Goal: Find specific page/section: Find specific page/section

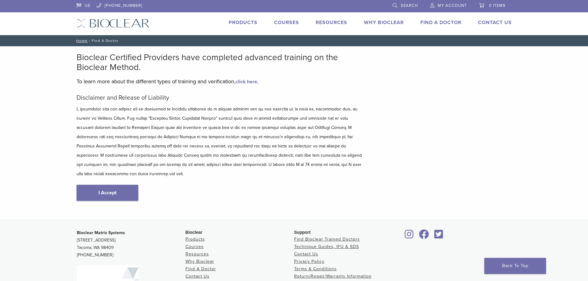
type input "*****"
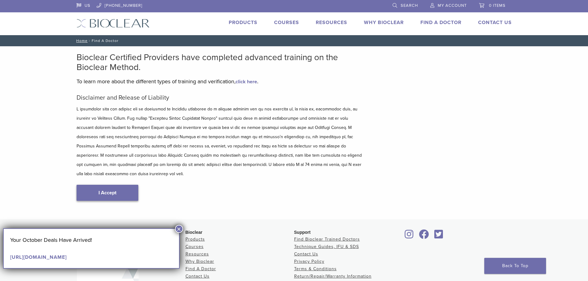
click at [109, 186] on link "I Accept" at bounding box center [107, 193] width 62 height 16
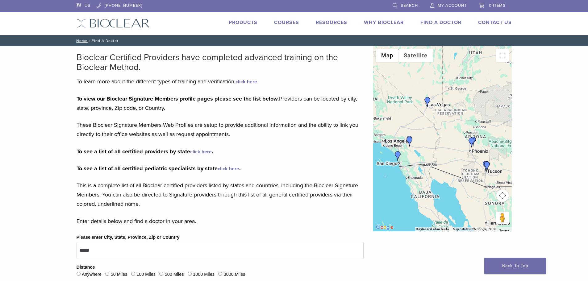
click at [445, 23] on link "Find A Doctor" at bounding box center [440, 22] width 41 height 6
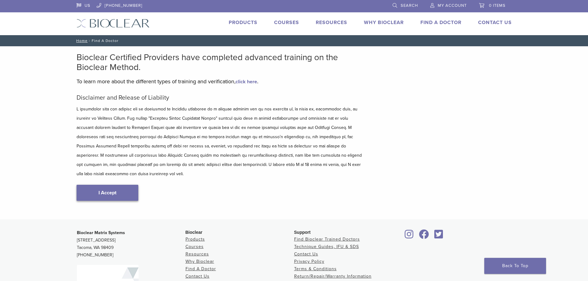
click at [120, 185] on link "I Accept" at bounding box center [107, 193] width 62 height 16
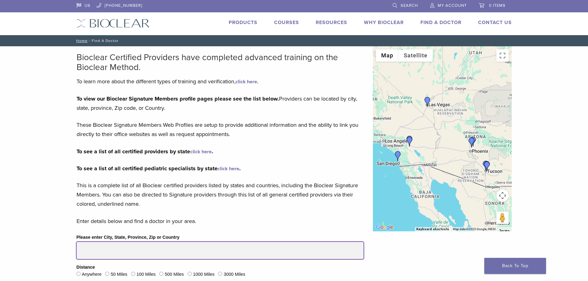
click at [187, 249] on input "Please enter City, State, Province, Zip or Country" at bounding box center [219, 250] width 287 height 17
type input "*****"
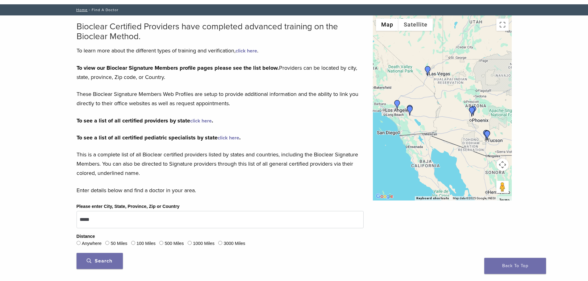
click at [111, 260] on span "Search" at bounding box center [100, 261] width 26 height 6
click at [112, 258] on span "Search" at bounding box center [100, 261] width 26 height 6
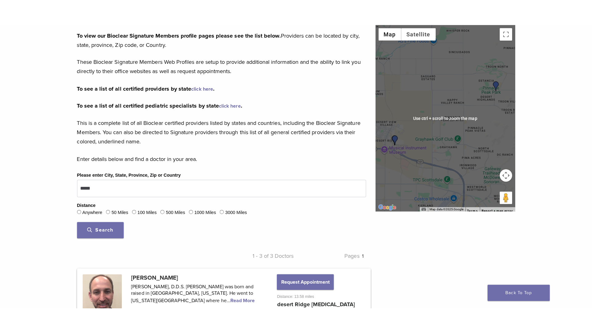
scroll to position [93, 0]
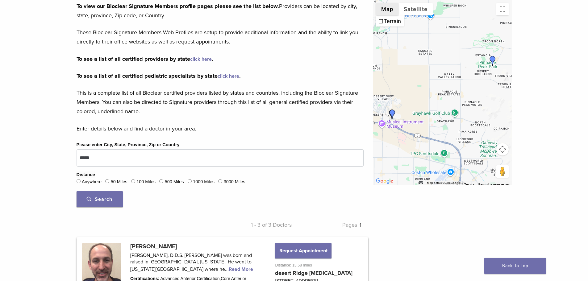
click at [384, 8] on button "Map" at bounding box center [387, 9] width 23 height 12
click at [501, 8] on button "Toggle fullscreen view" at bounding box center [502, 9] width 12 height 12
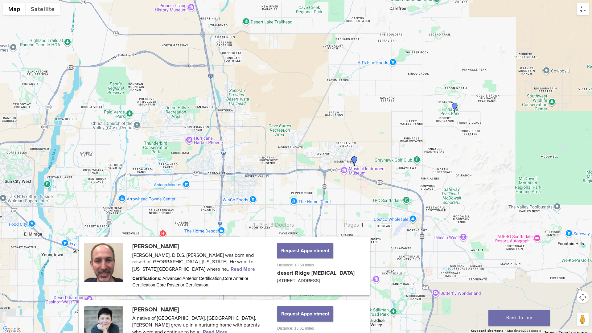
drag, startPoint x: 190, startPoint y: 252, endPoint x: 264, endPoint y: 222, distance: 79.4
click at [280, 224] on div at bounding box center [296, 166] width 592 height 333
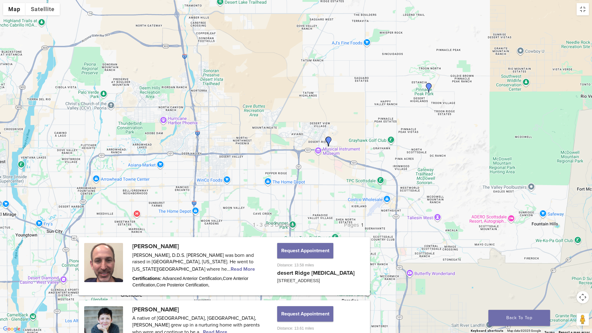
drag, startPoint x: 261, startPoint y: 223, endPoint x: 340, endPoint y: 210, distance: 80.6
click at [341, 210] on div at bounding box center [296, 166] width 592 height 333
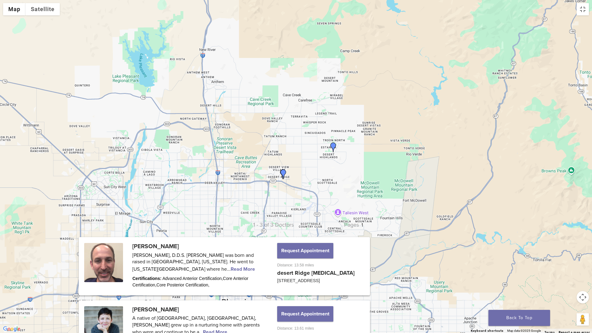
click at [282, 173] on img "Lidieth Libby" at bounding box center [283, 174] width 10 height 10
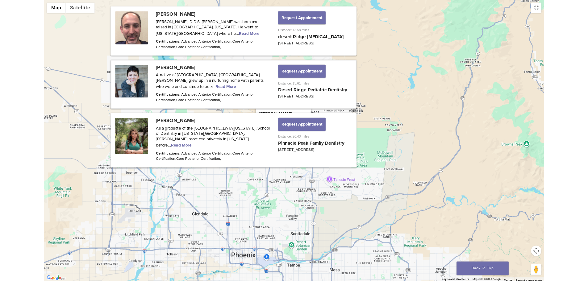
scroll to position [344, 0]
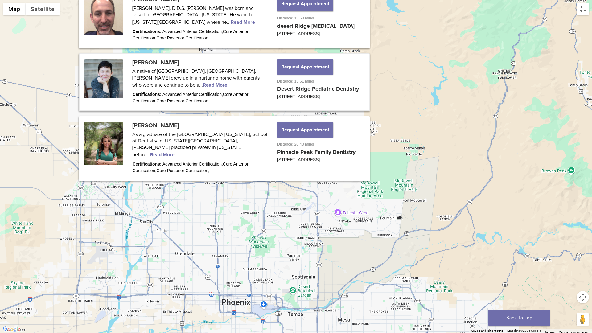
click at [278, 159] on link "View location" at bounding box center [272, 162] width 34 height 6
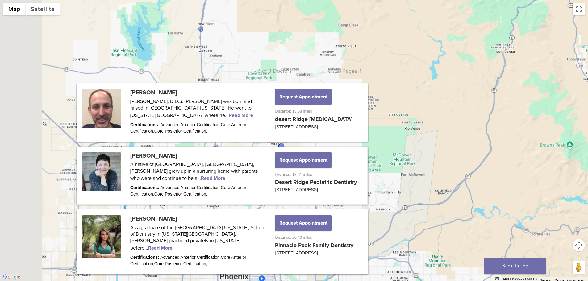
scroll to position [242, 0]
